Goal: Information Seeking & Learning: Learn about a topic

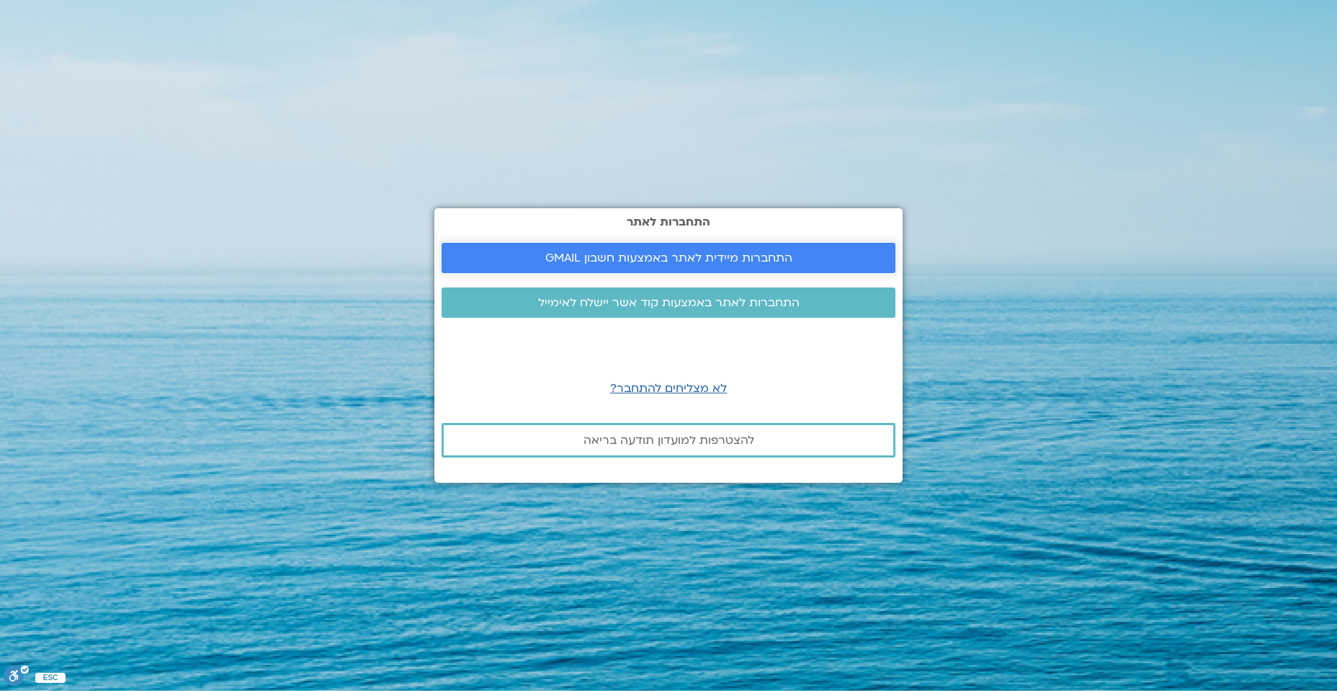
click at [616, 251] on span "התחברות מיידית לאתר באמצעות חשבון GMAIL" at bounding box center [668, 257] width 247 height 13
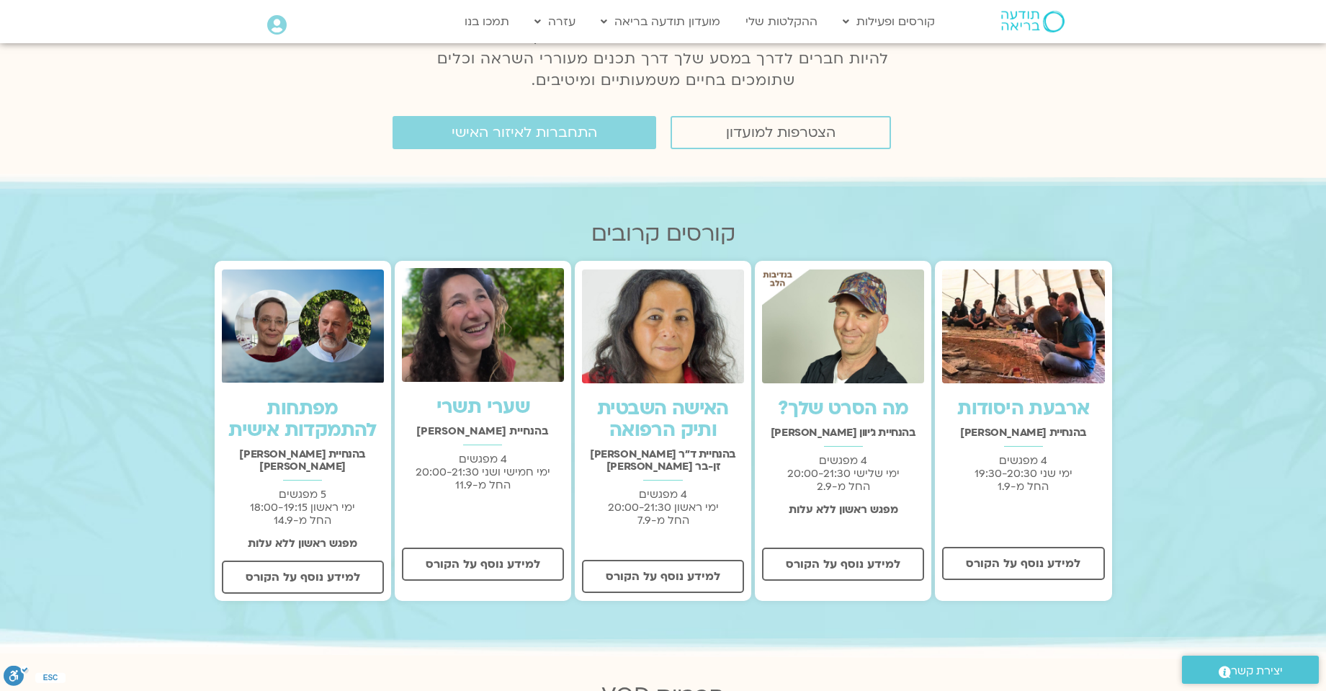
scroll to position [360, 0]
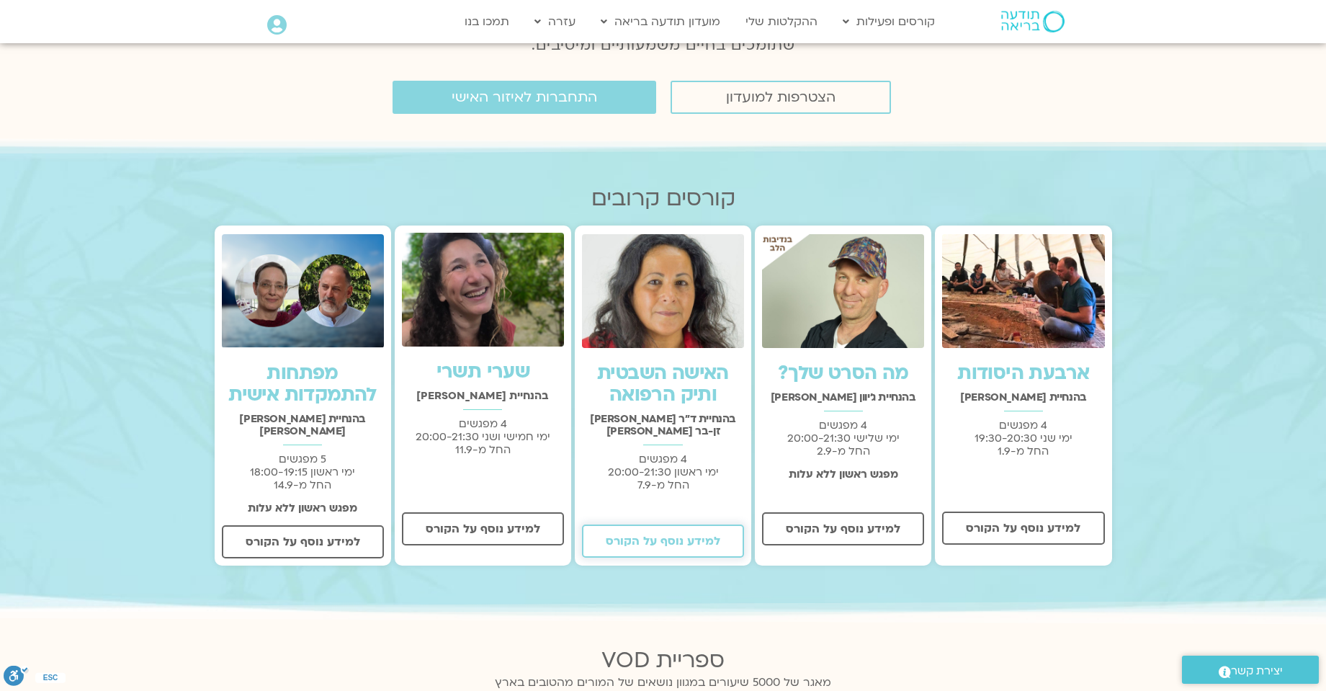
click at [674, 535] on span "למידע נוסף על הקורס" at bounding box center [663, 541] width 115 height 13
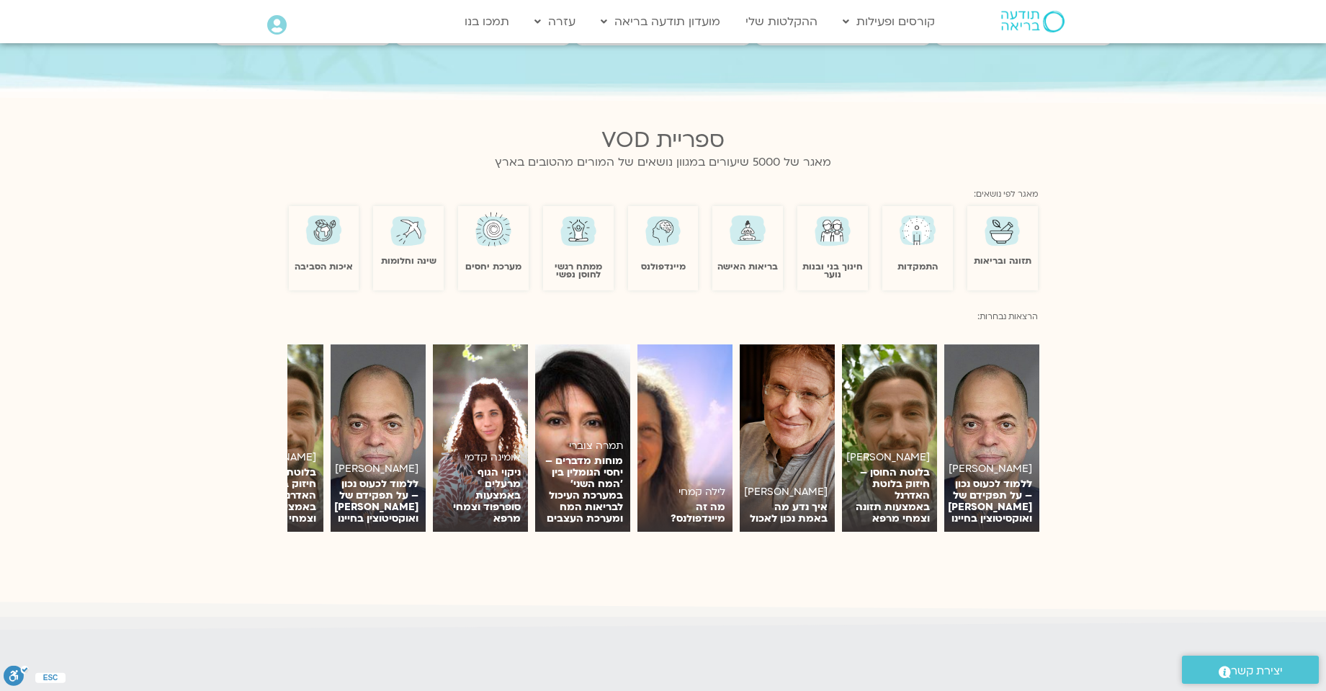
scroll to position [864, 0]
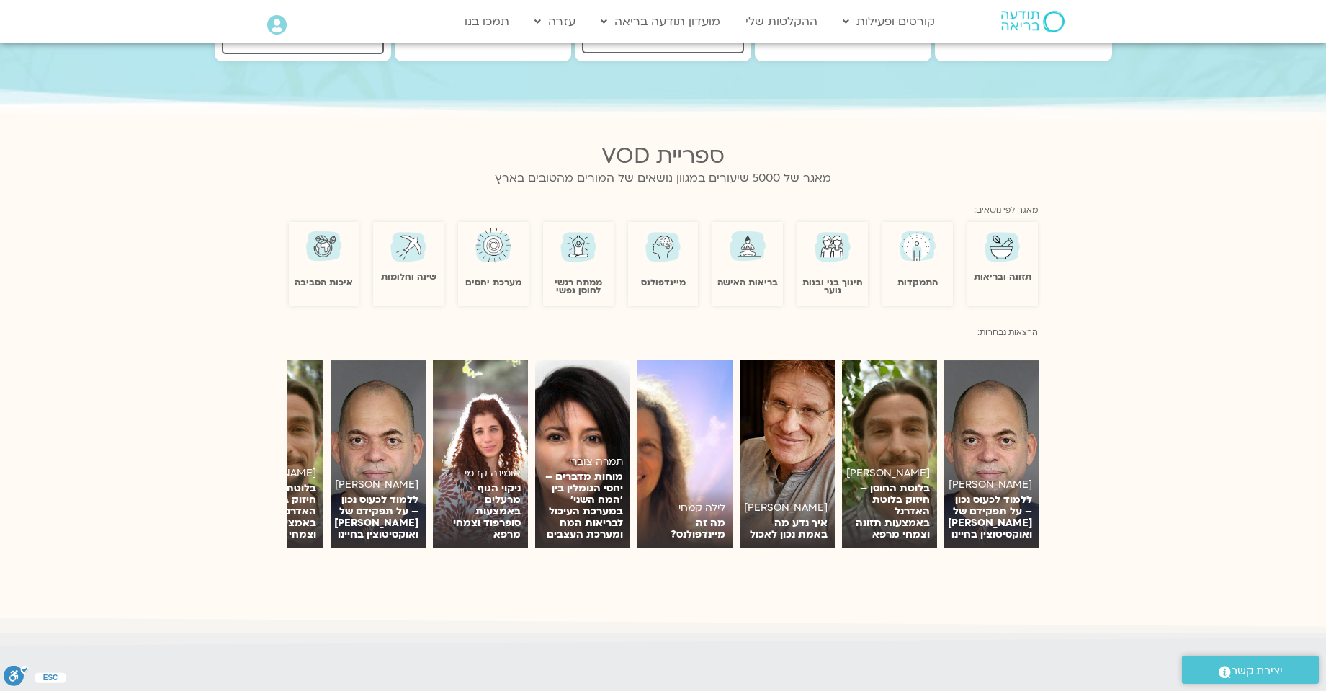
click at [257, 493] on section "אומינה קדמי ניקוי הגוף מרעלים באמצעות סופרפוד וצמחי מרפא לצפייה תמיר אשמן ללמוד…" at bounding box center [663, 454] width 1326 height 231
click at [238, 488] on section "אומינה קדמי ניקוי הגוף מרעלים באמצעות סופרפוד וצמחי מרפא לצפייה תמיר אשמן ללמוד…" at bounding box center [663, 454] width 1326 height 231
drag, startPoint x: 208, startPoint y: 482, endPoint x: 190, endPoint y: 464, distance: 25.5
click at [205, 480] on section "אומינה קדמי ניקוי הגוף מרעלים באמצעות סופרפוד וצמחי מרפא לצפייה תמיר אשמן ללמוד…" at bounding box center [663, 454] width 1326 height 231
drag, startPoint x: 178, startPoint y: 469, endPoint x: 146, endPoint y: 452, distance: 36.1
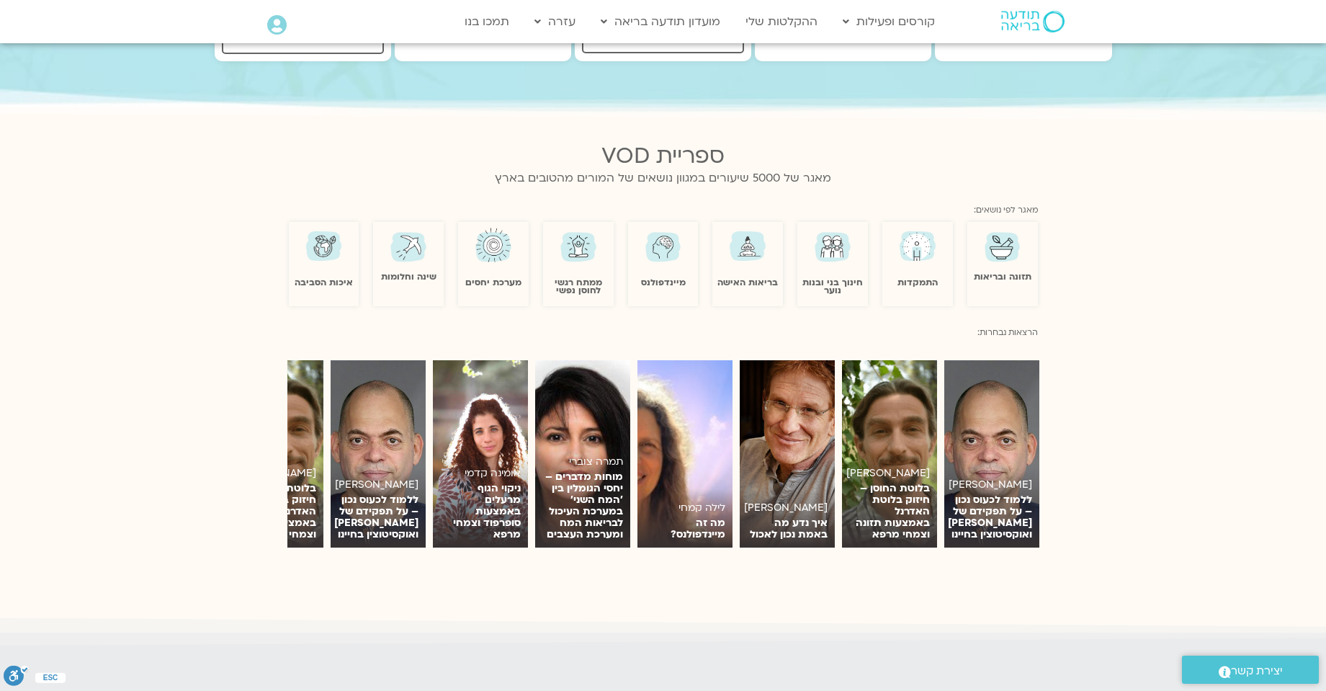
click at [162, 460] on section "אומינה קדמי ניקוי הגוף מרעלים באמצעות סופרפוד וצמחי מרפא לצפייה תמיר אשמן ללמוד…" at bounding box center [663, 454] width 1326 height 231
drag, startPoint x: 133, startPoint y: 447, endPoint x: 127, endPoint y: 435, distance: 13.9
click at [130, 443] on section "אומינה קדמי ניקוי הגוף מרעלים באמצעות סופרפוד וצמחי מרפא לצפייה תמיר אשמן ללמוד…" at bounding box center [663, 454] width 1326 height 231
drag, startPoint x: 1242, startPoint y: 432, endPoint x: 1223, endPoint y: 424, distance: 20.3
click at [1241, 432] on section "אומינה קדמי ניקוי הגוף מרעלים באמצעות סופרפוד וצמחי מרפא לצפייה תמיר אשמן ללמוד…" at bounding box center [663, 454] width 1326 height 231
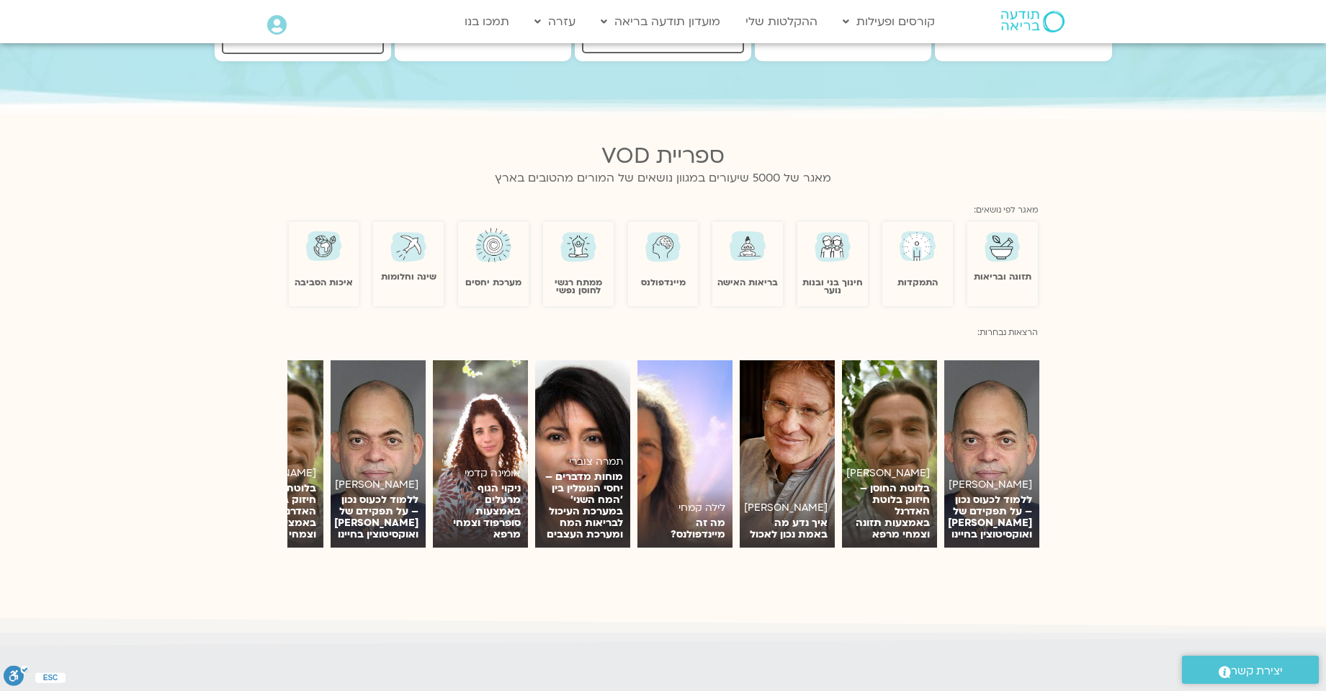
scroll to position [432, 0]
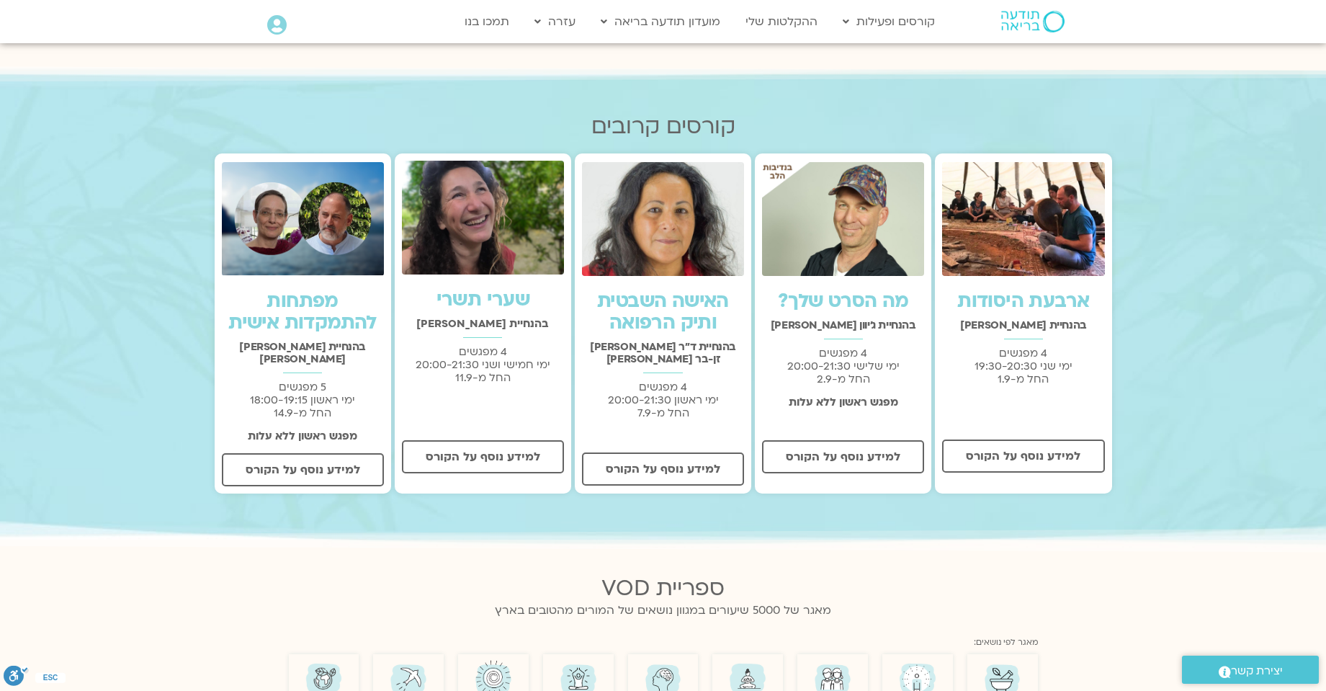
click at [277, 24] on icon at bounding box center [276, 25] width 19 height 20
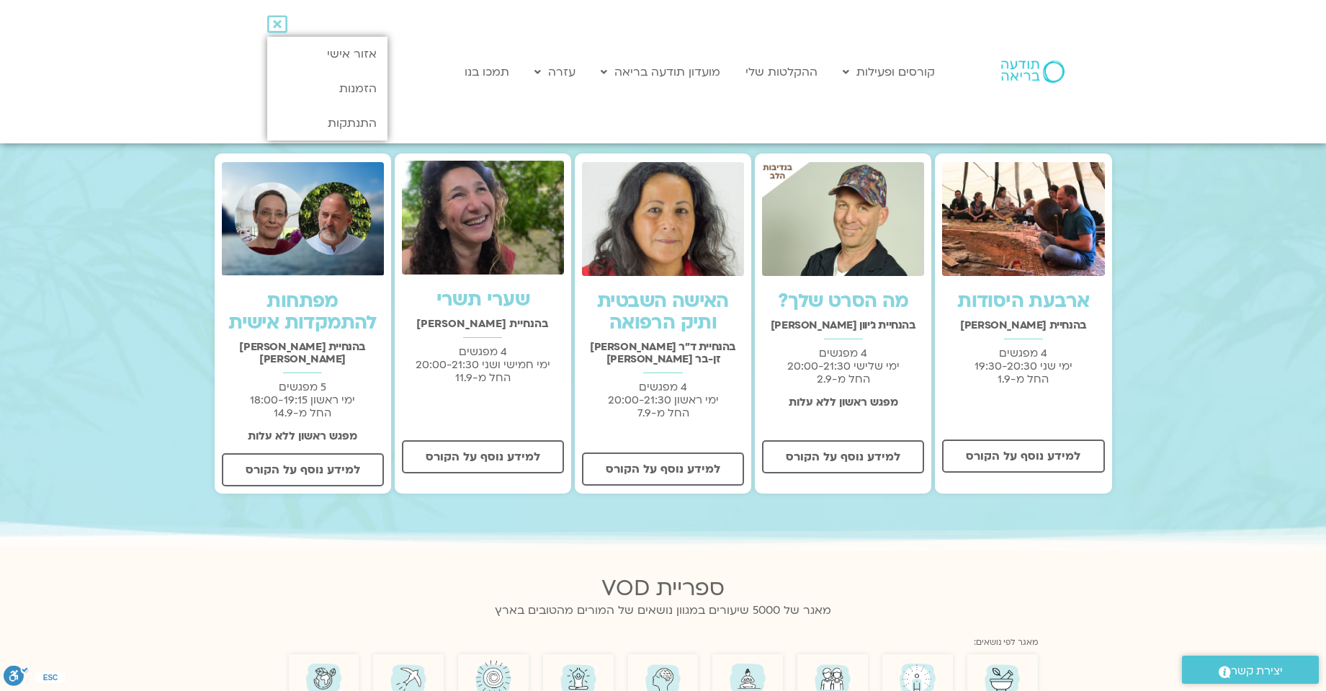
drag, startPoint x: 1012, startPoint y: 112, endPoint x: 1217, endPoint y: 109, distance: 205.3
click at [1014, 113] on div at bounding box center [1011, 71] width 125 height 143
drag, startPoint x: 1313, startPoint y: 59, endPoint x: 1233, endPoint y: 50, distance: 80.5
click at [1309, 61] on section "Main Menu קורסים ופעילות לוח שידורים התכניות שלי קורסים ההקלטות שלי מועדון תודע…" at bounding box center [663, 71] width 1326 height 143
click at [281, 26] on icon at bounding box center [277, 24] width 20 height 20
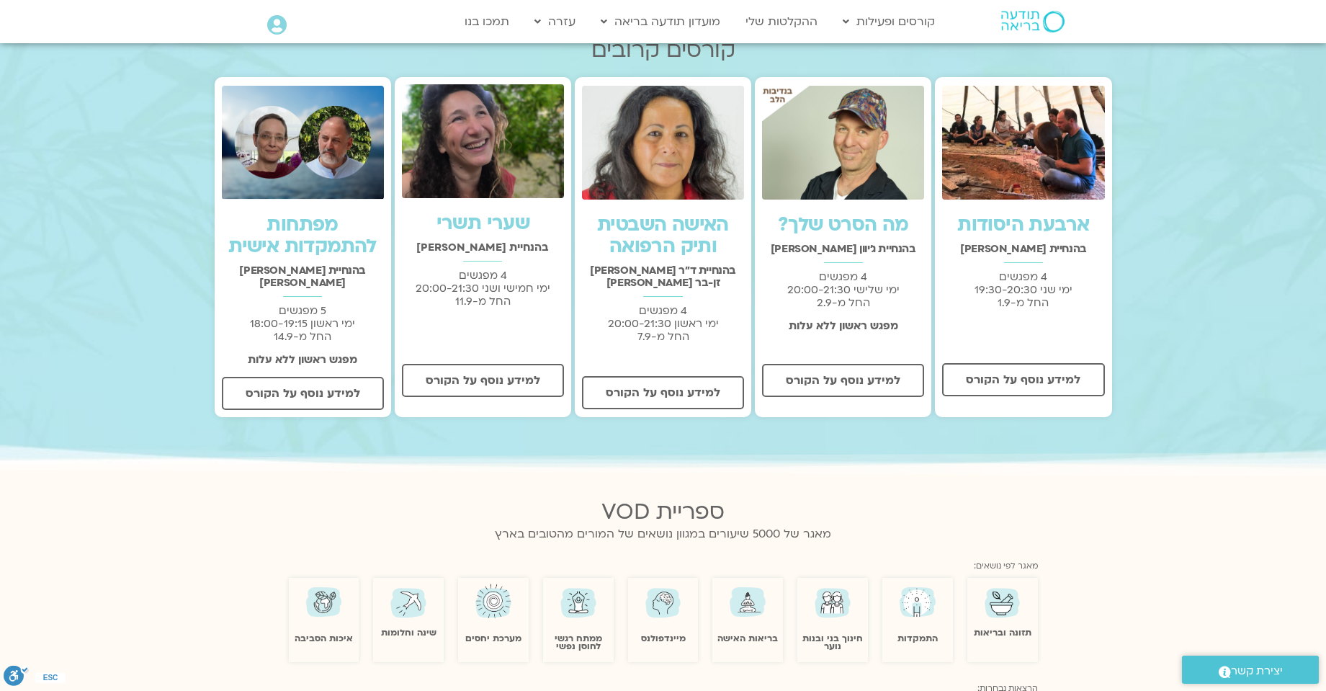
scroll to position [720, 0]
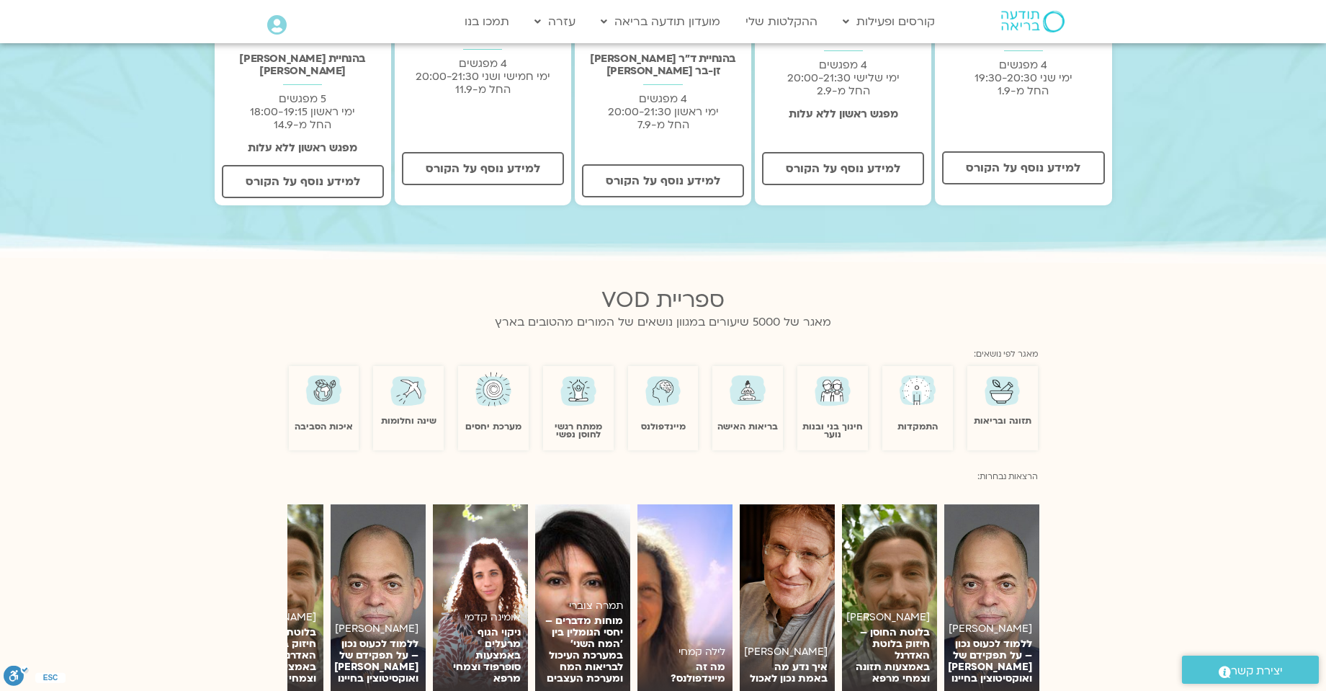
click at [581, 380] on img at bounding box center [579, 390] width 42 height 41
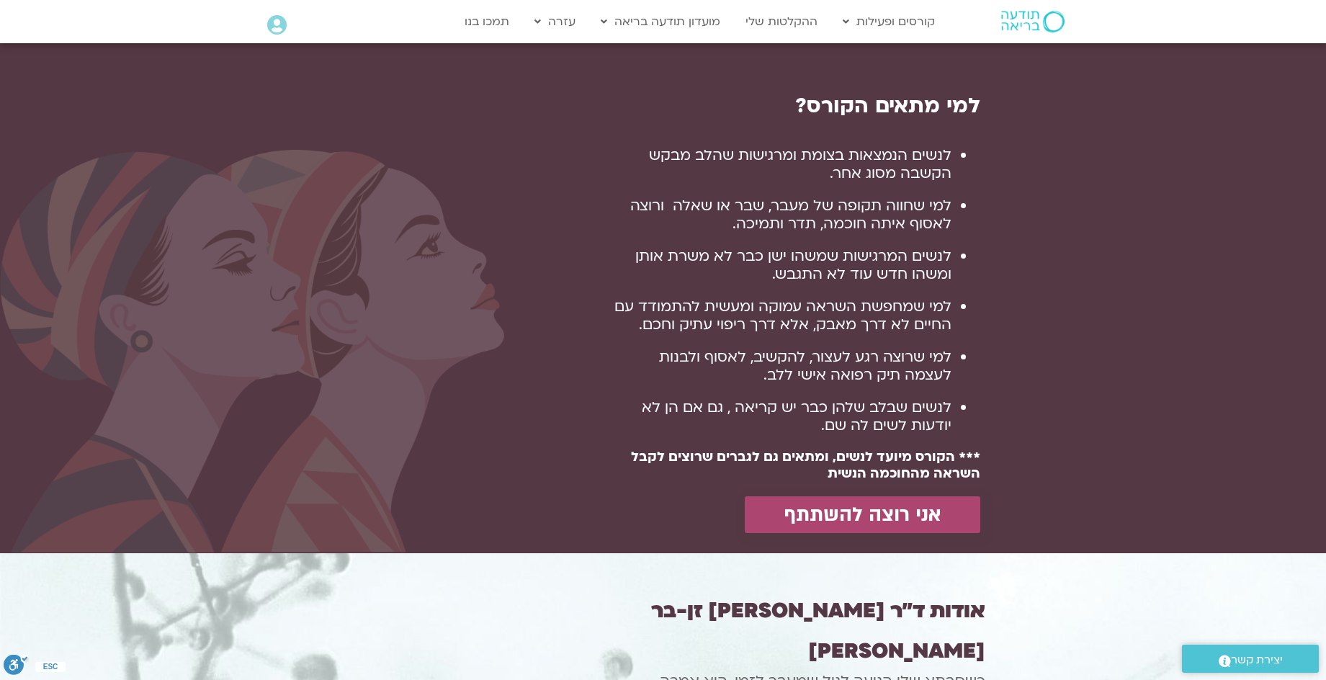
scroll to position [937, 0]
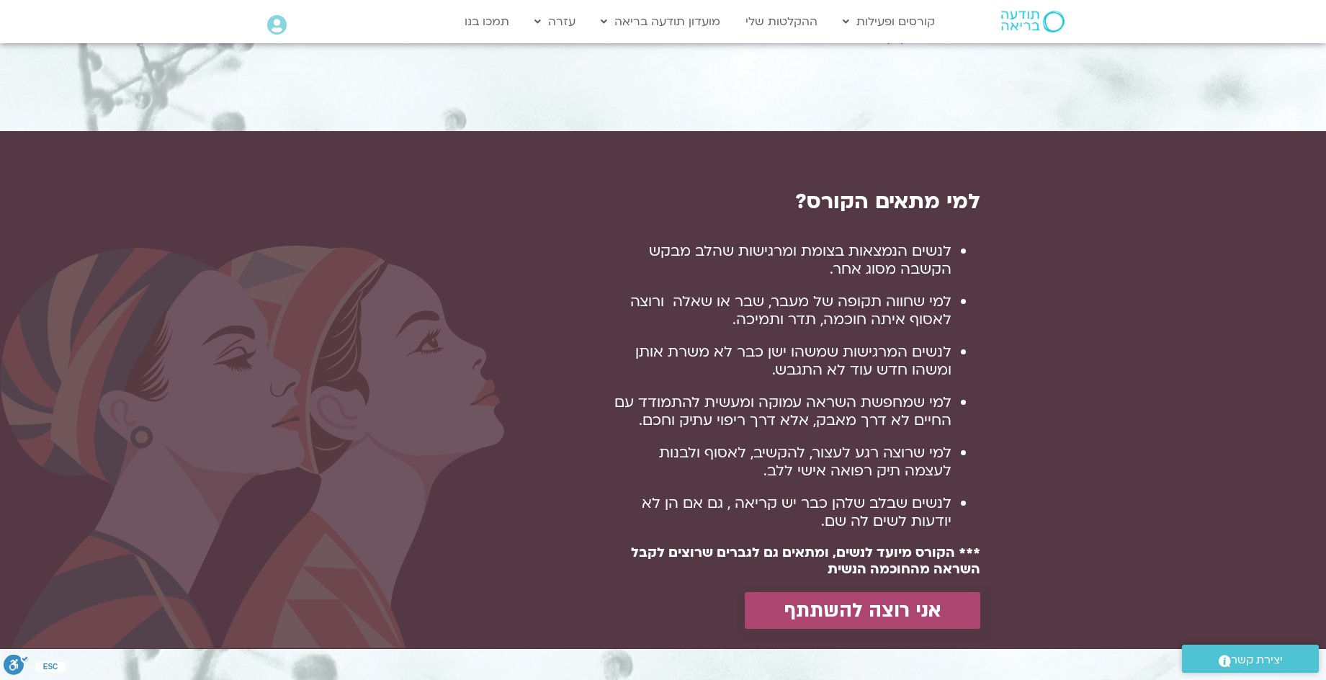
click at [888, 603] on span "אני רוצה להשתתף" at bounding box center [863, 610] width 156 height 22
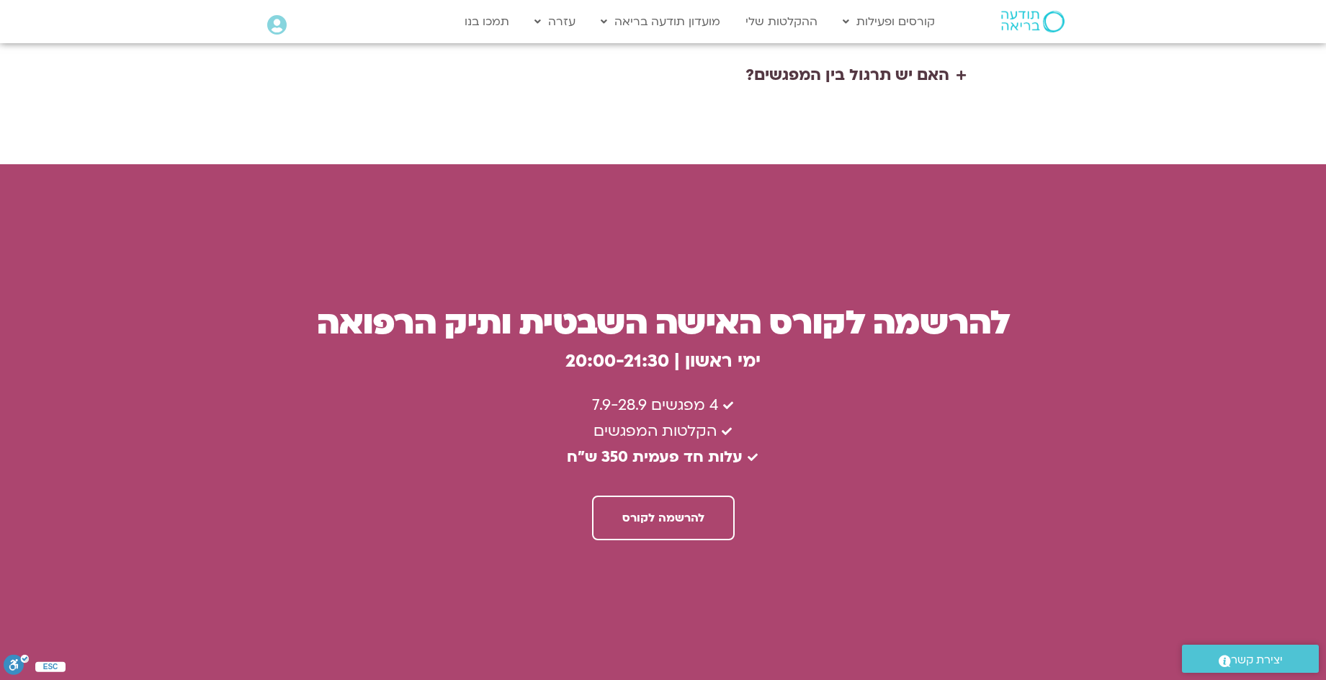
scroll to position [3807, 0]
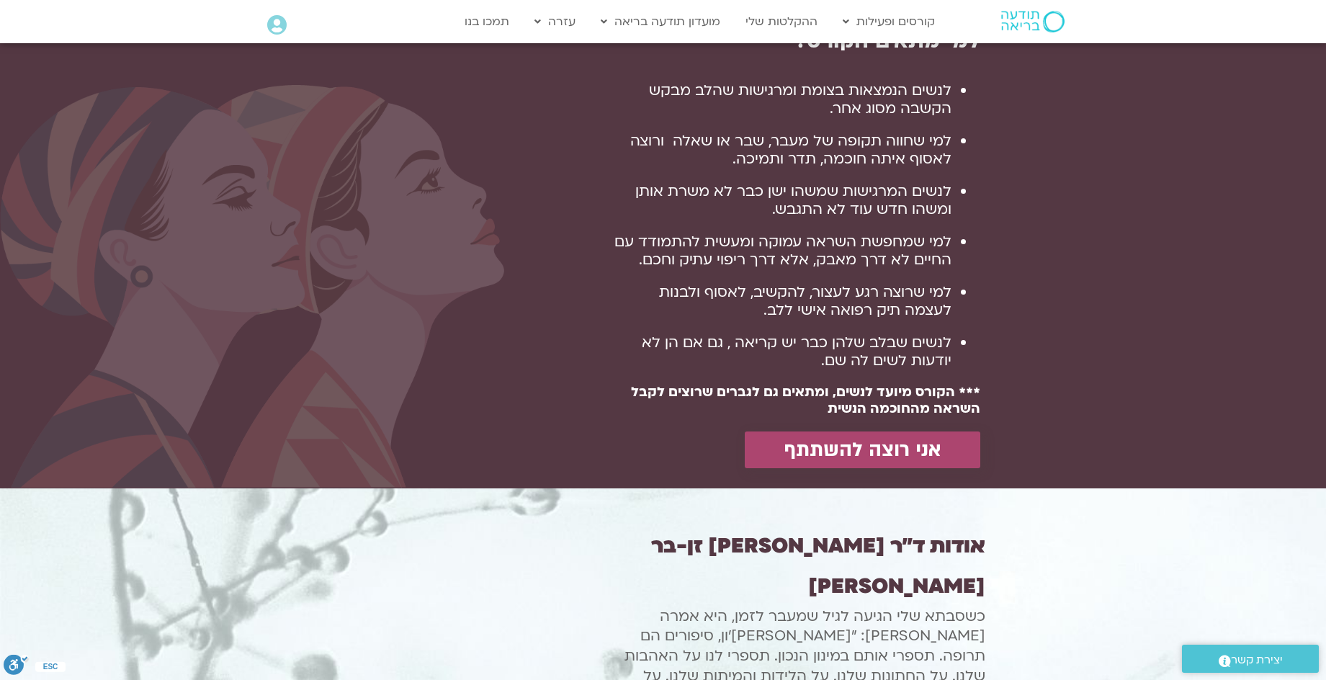
scroll to position [937, 0]
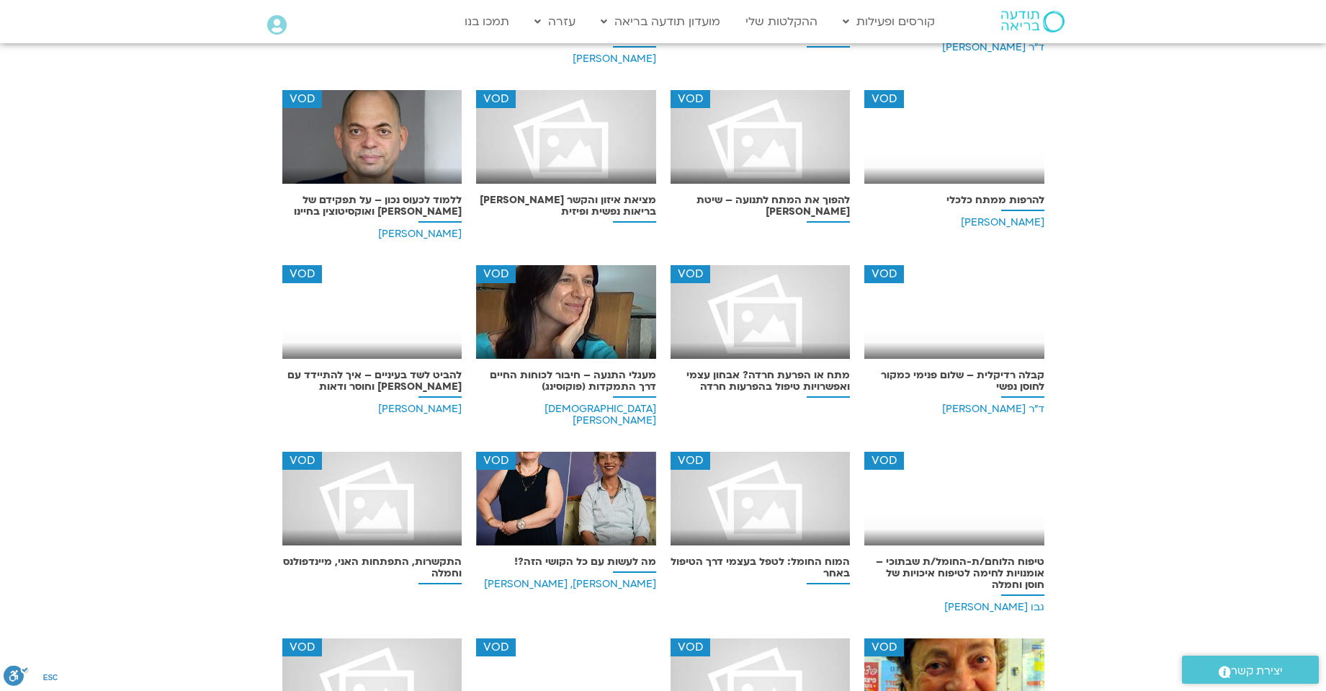
scroll to position [2665, 0]
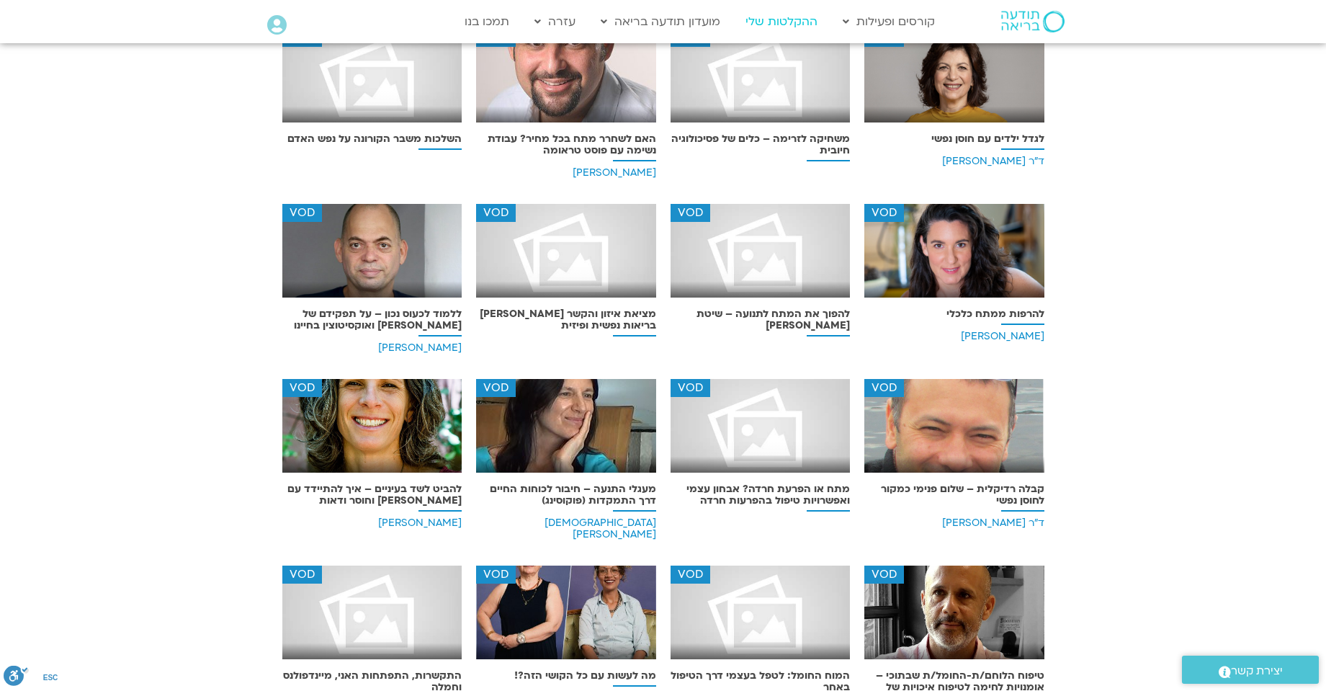
click at [787, 21] on link "ההקלטות שלי" at bounding box center [781, 21] width 86 height 27
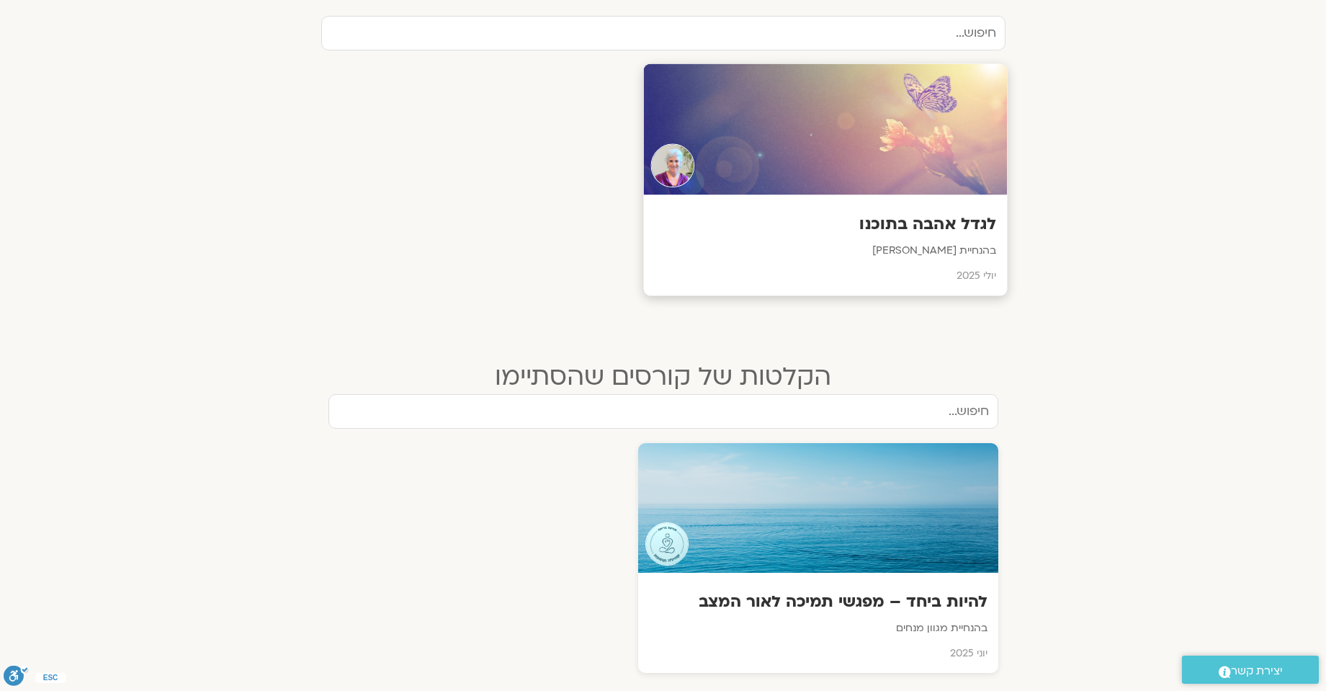
scroll to position [504, 0]
click at [900, 148] on div at bounding box center [825, 128] width 364 height 131
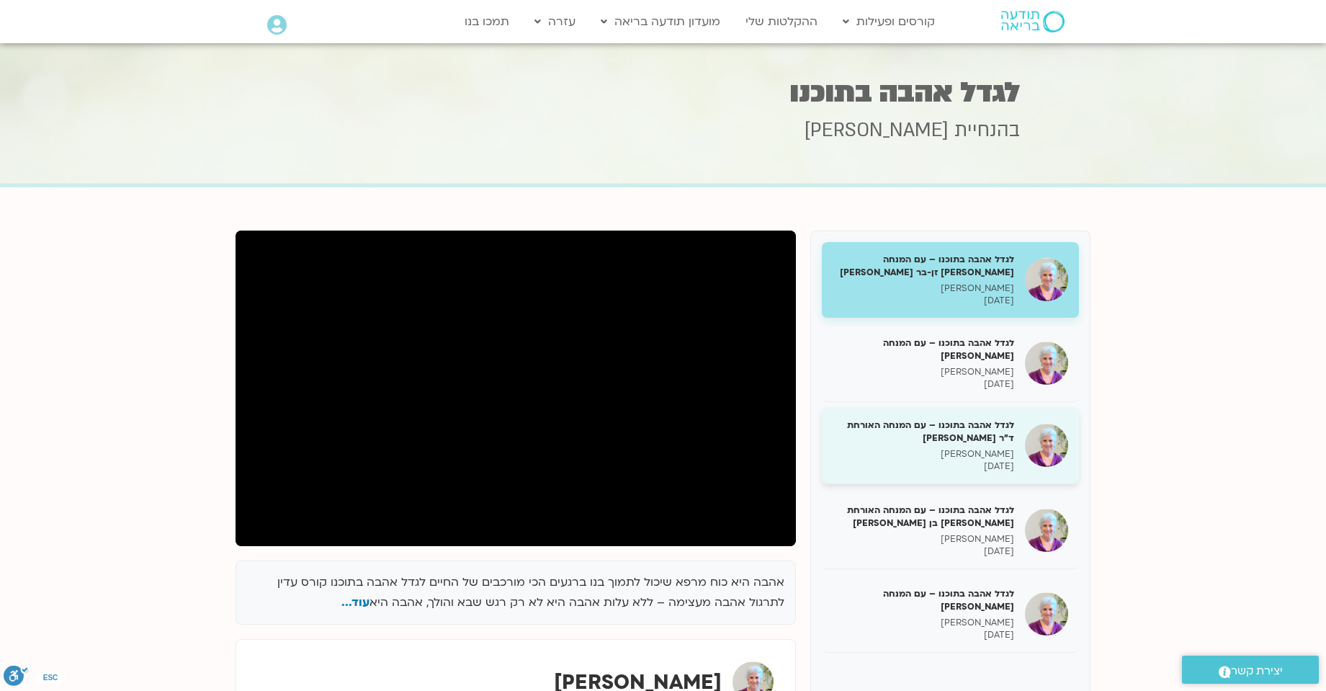
click at [965, 425] on h5 "לגדל אהבה בתוכנו – עם המנחה האורחת ד"ר [PERSON_NAME]" at bounding box center [924, 432] width 182 height 26
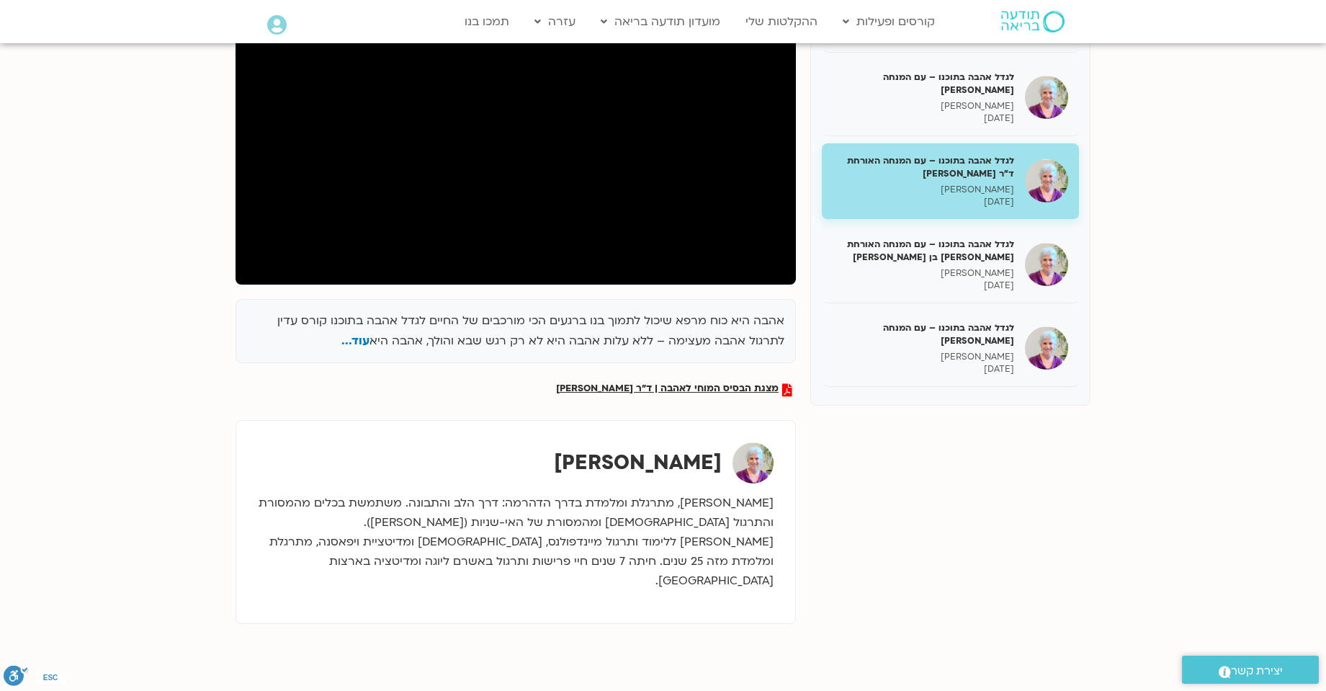
scroll to position [144, 0]
